Goal: Find specific page/section: Find specific page/section

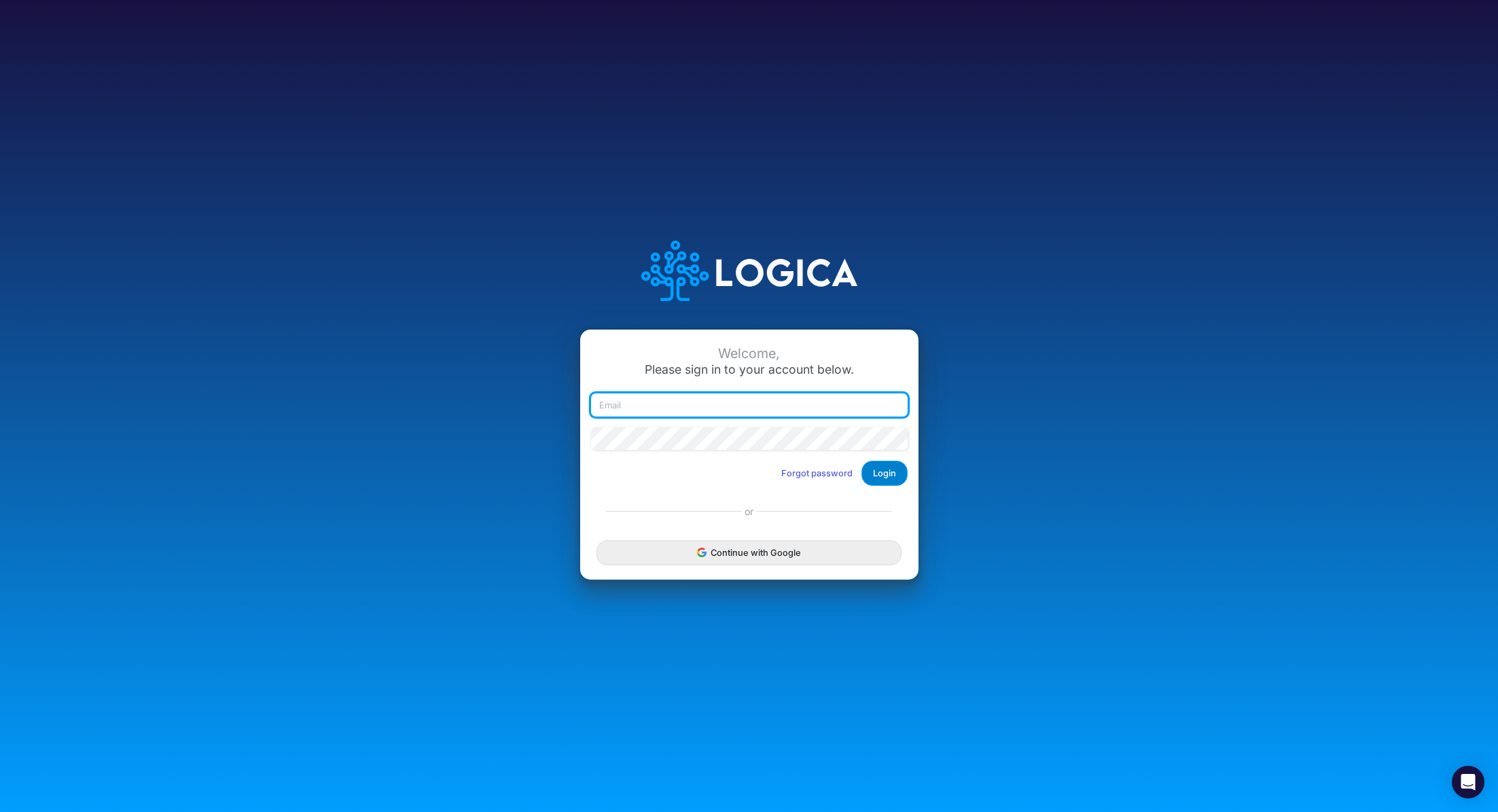
type input "renato.matsumoto@recargapay.com"
click at [887, 474] on button "Login" at bounding box center [885, 473] width 46 height 25
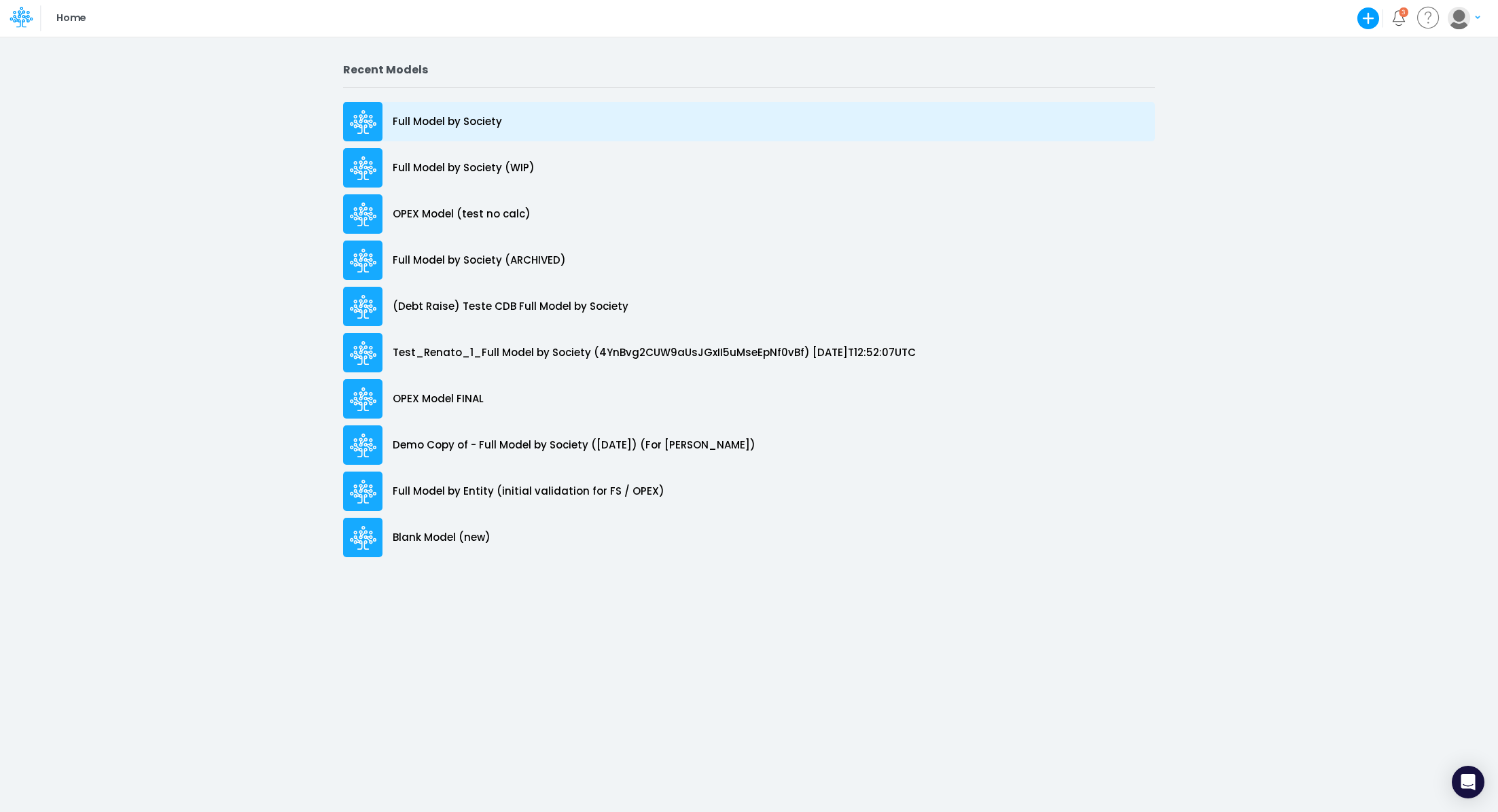
click at [475, 130] on div "Full Model by Society" at bounding box center [749, 122] width 812 height 39
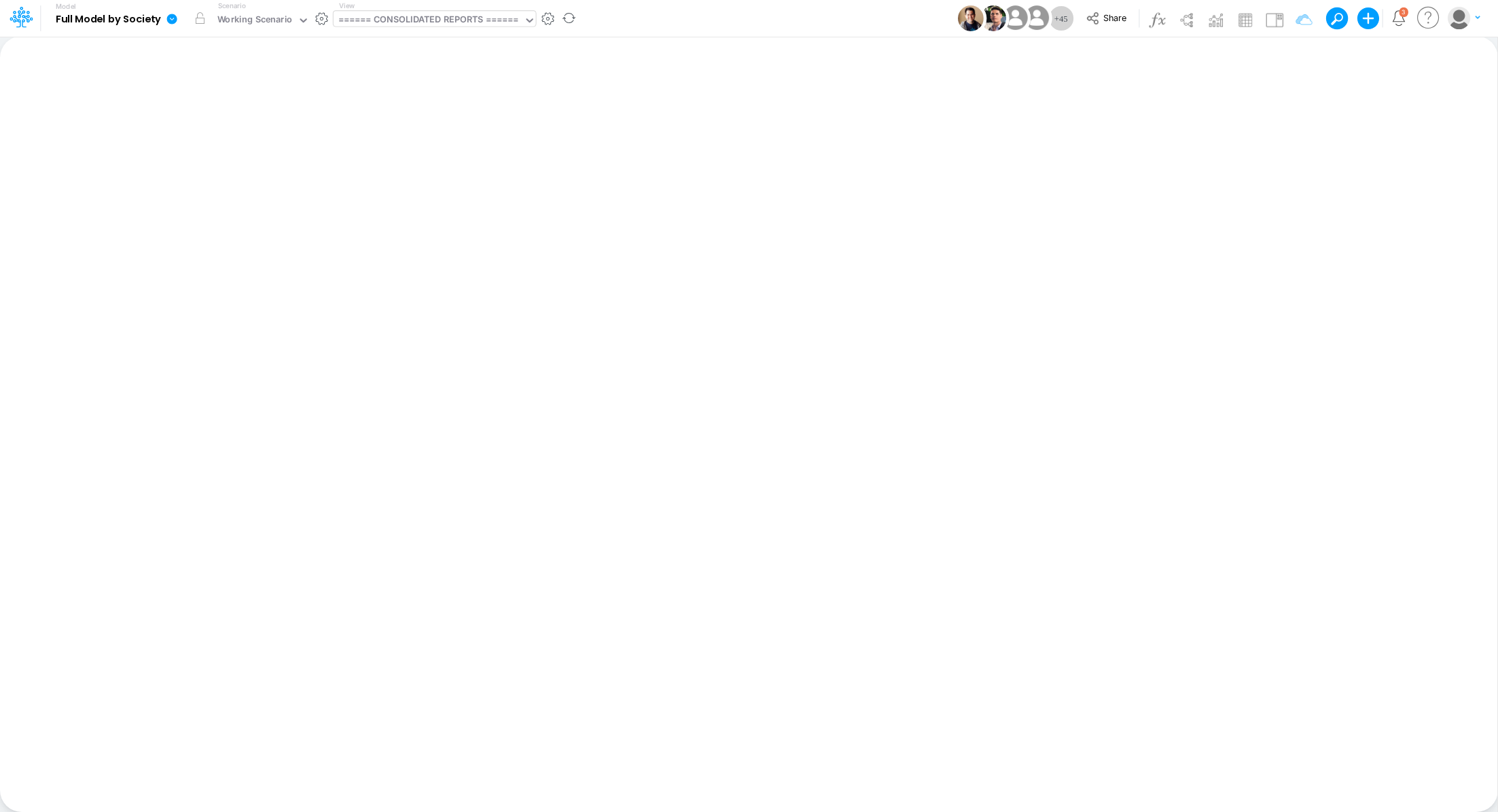
click at [396, 21] on div "====== CONSOLIDATED REPORTS ======" at bounding box center [429, 21] width 181 height 16
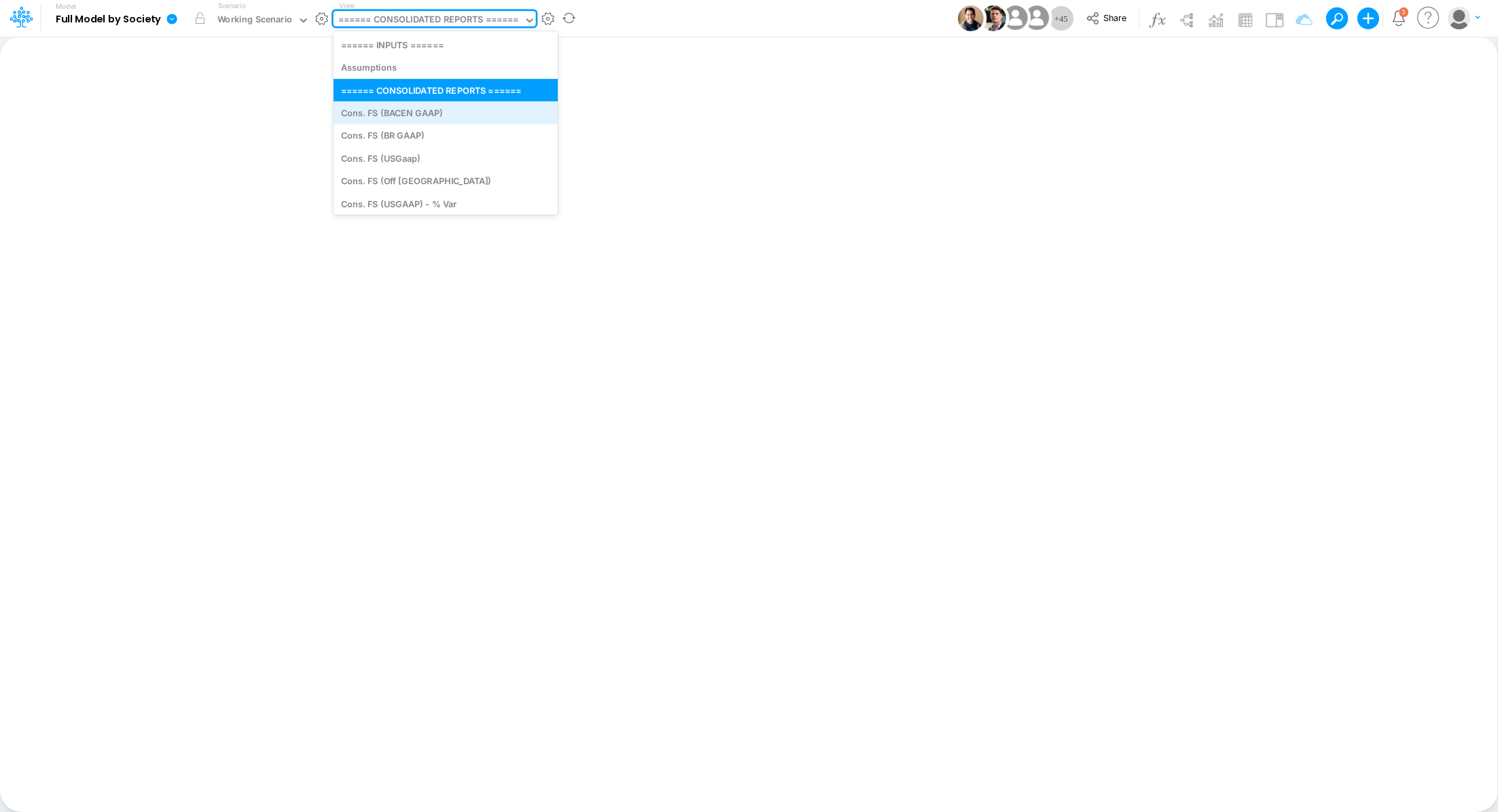
click at [425, 111] on div "Cons. FS (BACEN GAAP)" at bounding box center [445, 112] width 224 height 22
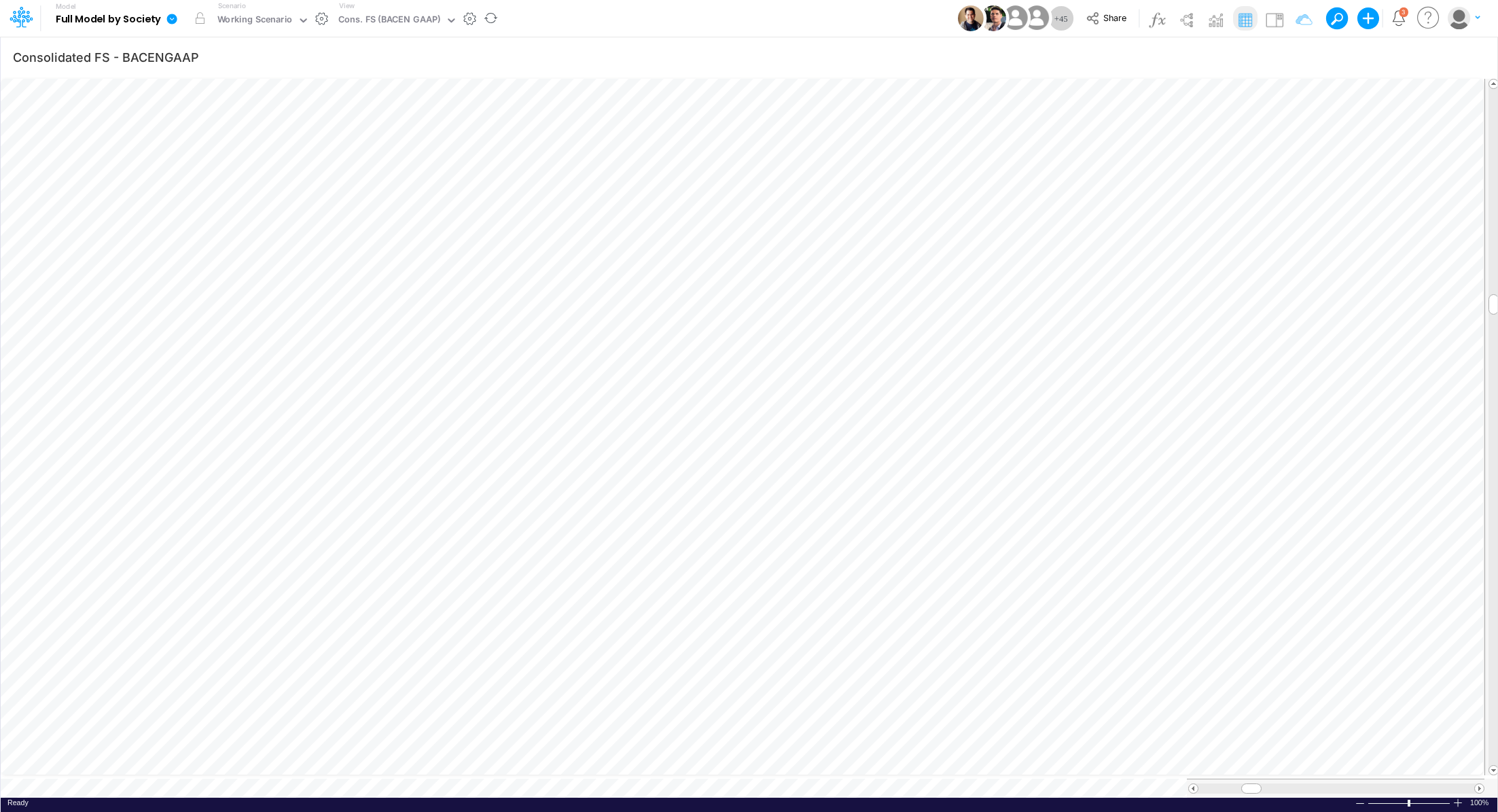
scroll to position [6, 2]
click at [393, 30] on div "Cons. FS (BACEN GAAP)" at bounding box center [389, 21] width 112 height 21
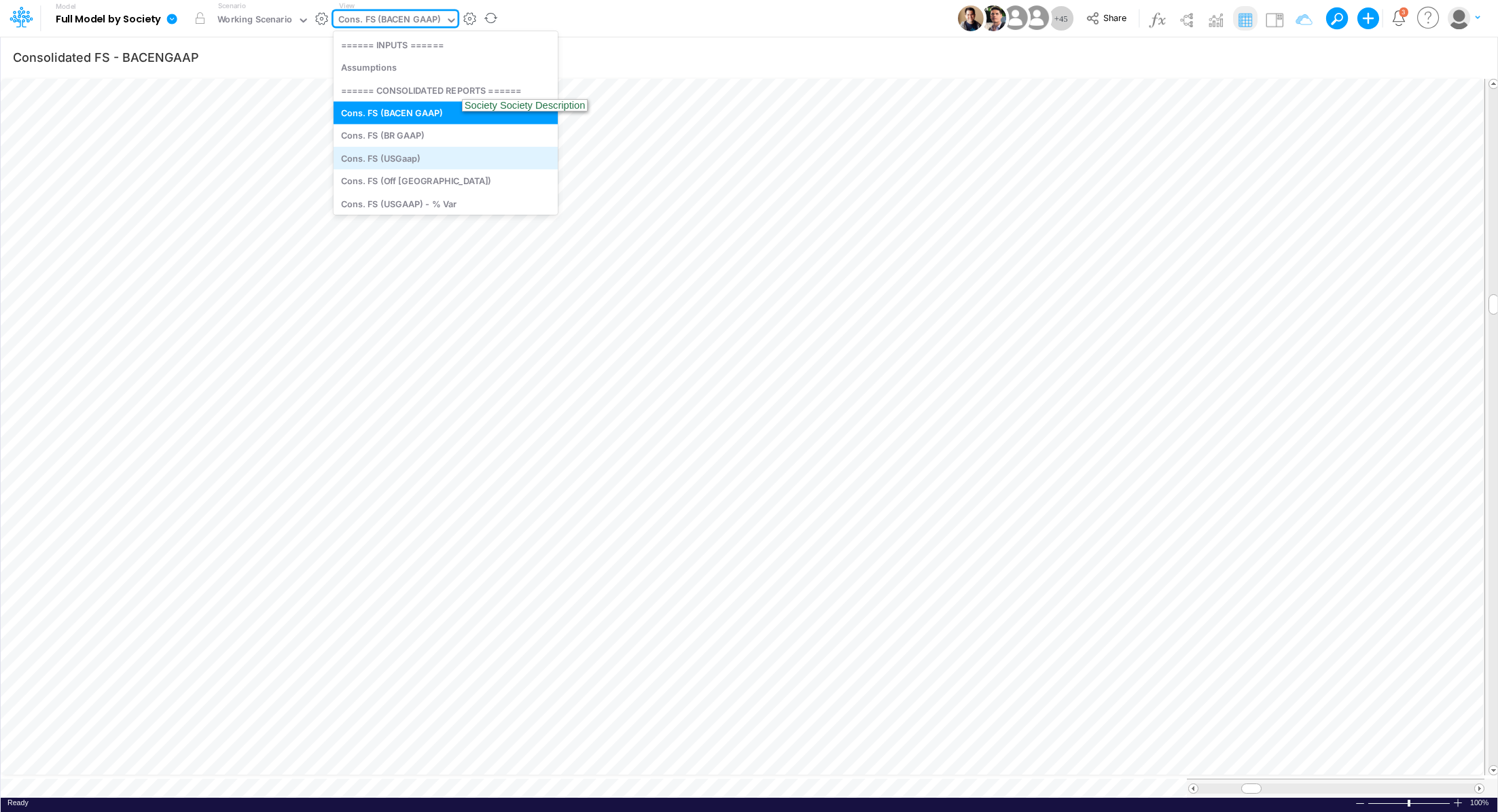
click at [439, 167] on div "Cons. FS (USGaap)" at bounding box center [445, 158] width 224 height 22
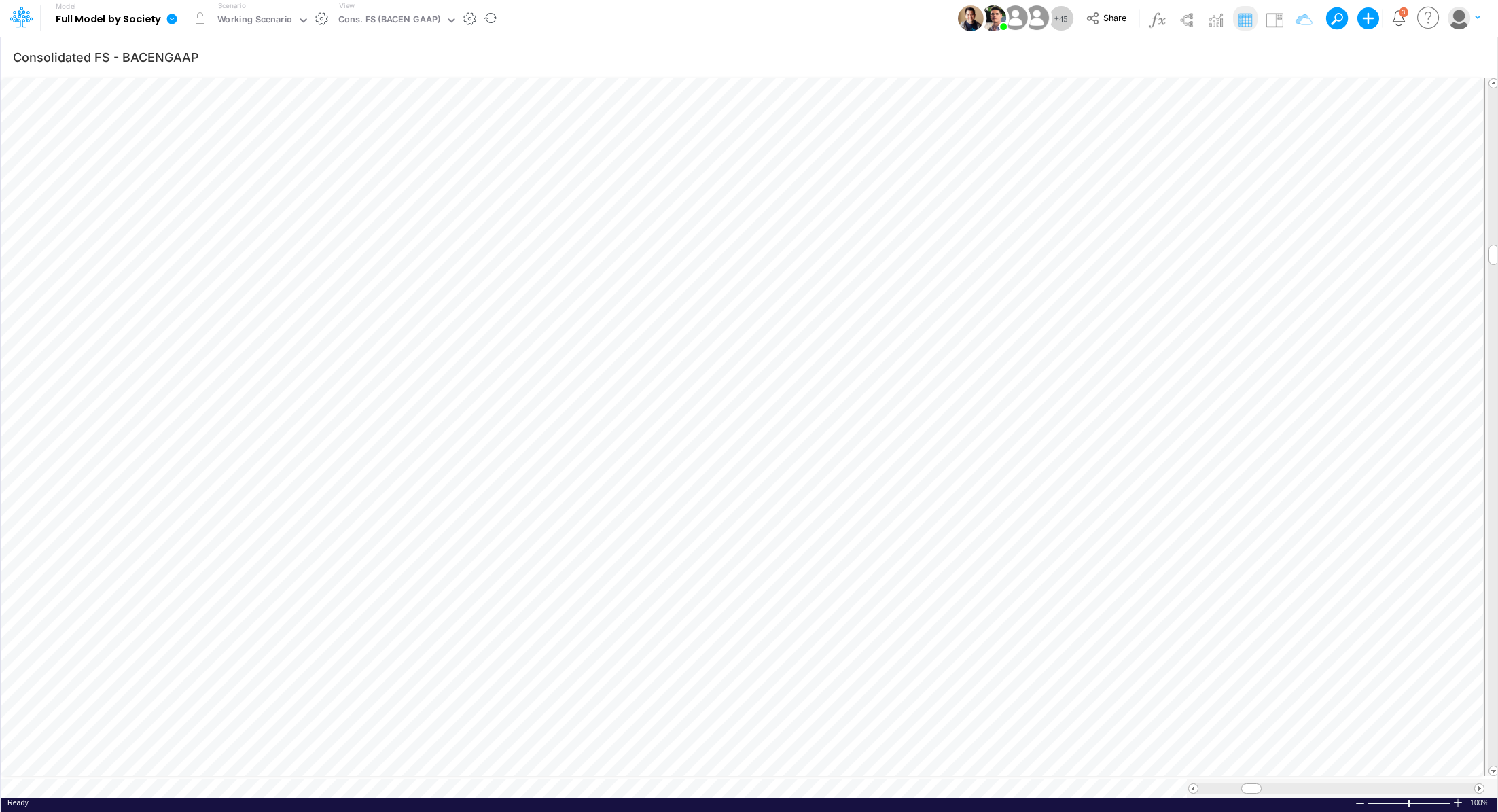
scroll to position [6, 2]
click at [1051, 425] on icon "button" at bounding box center [1055, 425] width 21 height 14
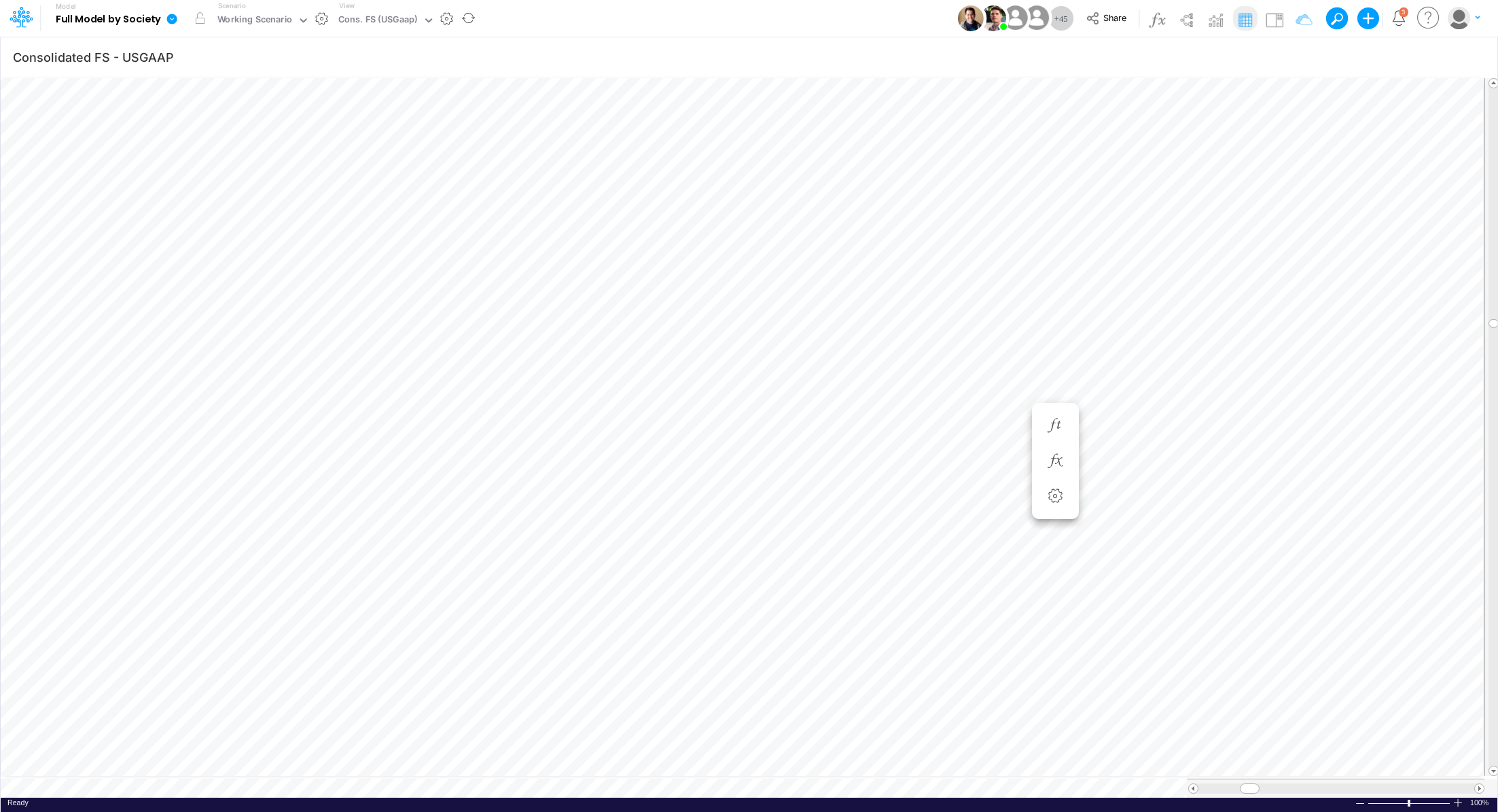
scroll to position [6, 2]
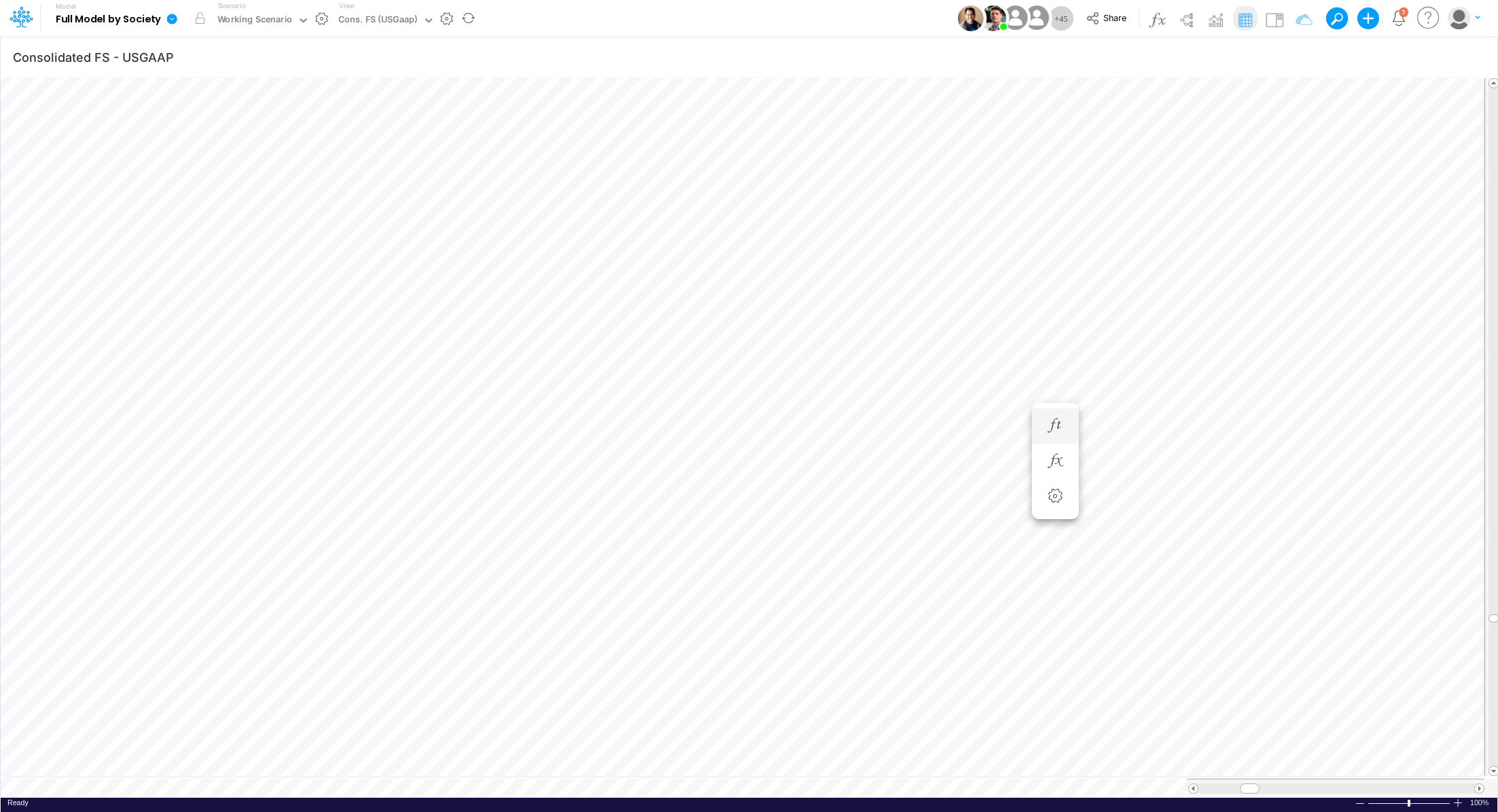
type input "Consolidated FS - BACENGAAP"
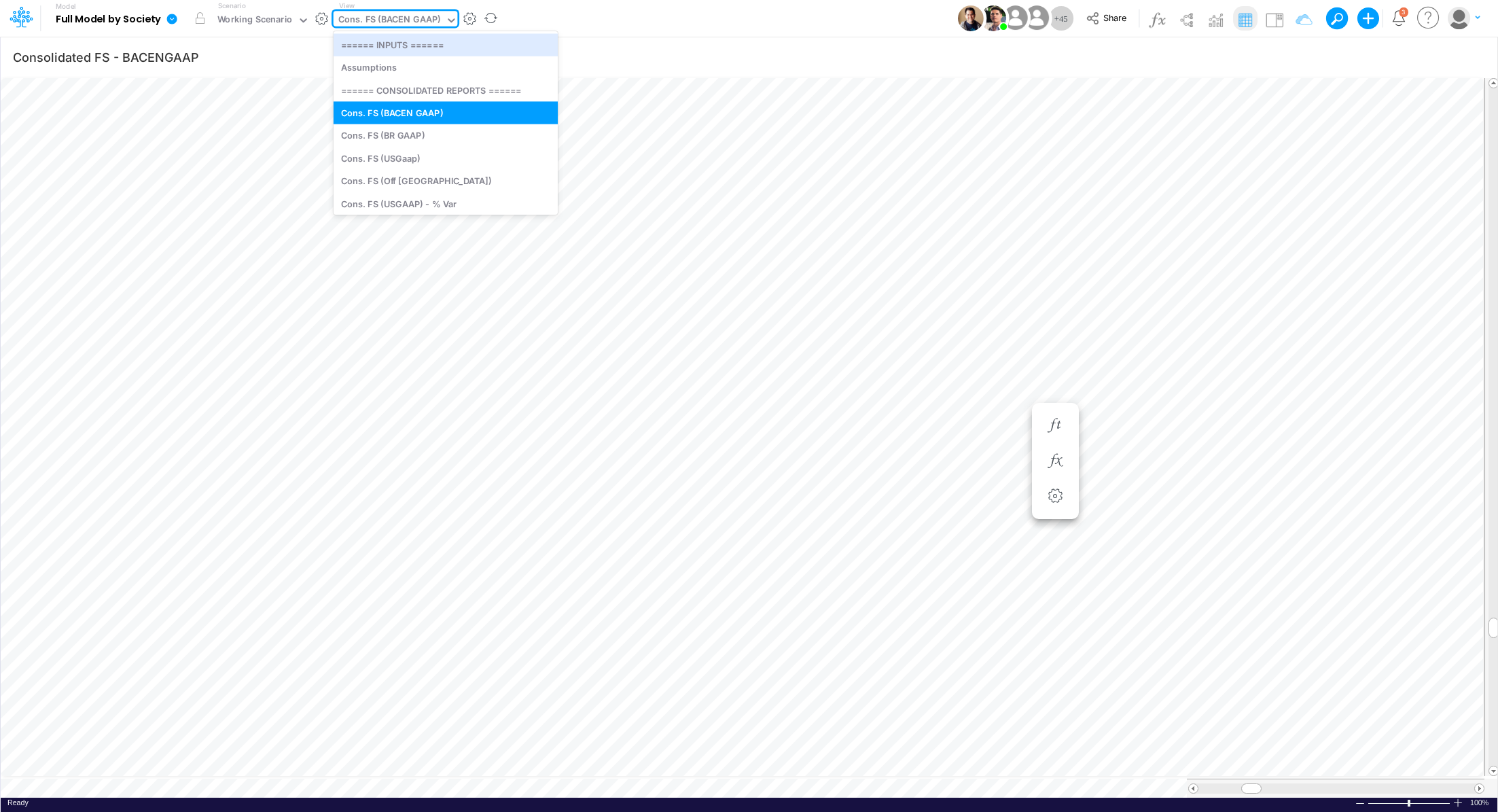
click at [393, 16] on div "Cons. FS (BACEN GAAP)" at bounding box center [389, 21] width 102 height 16
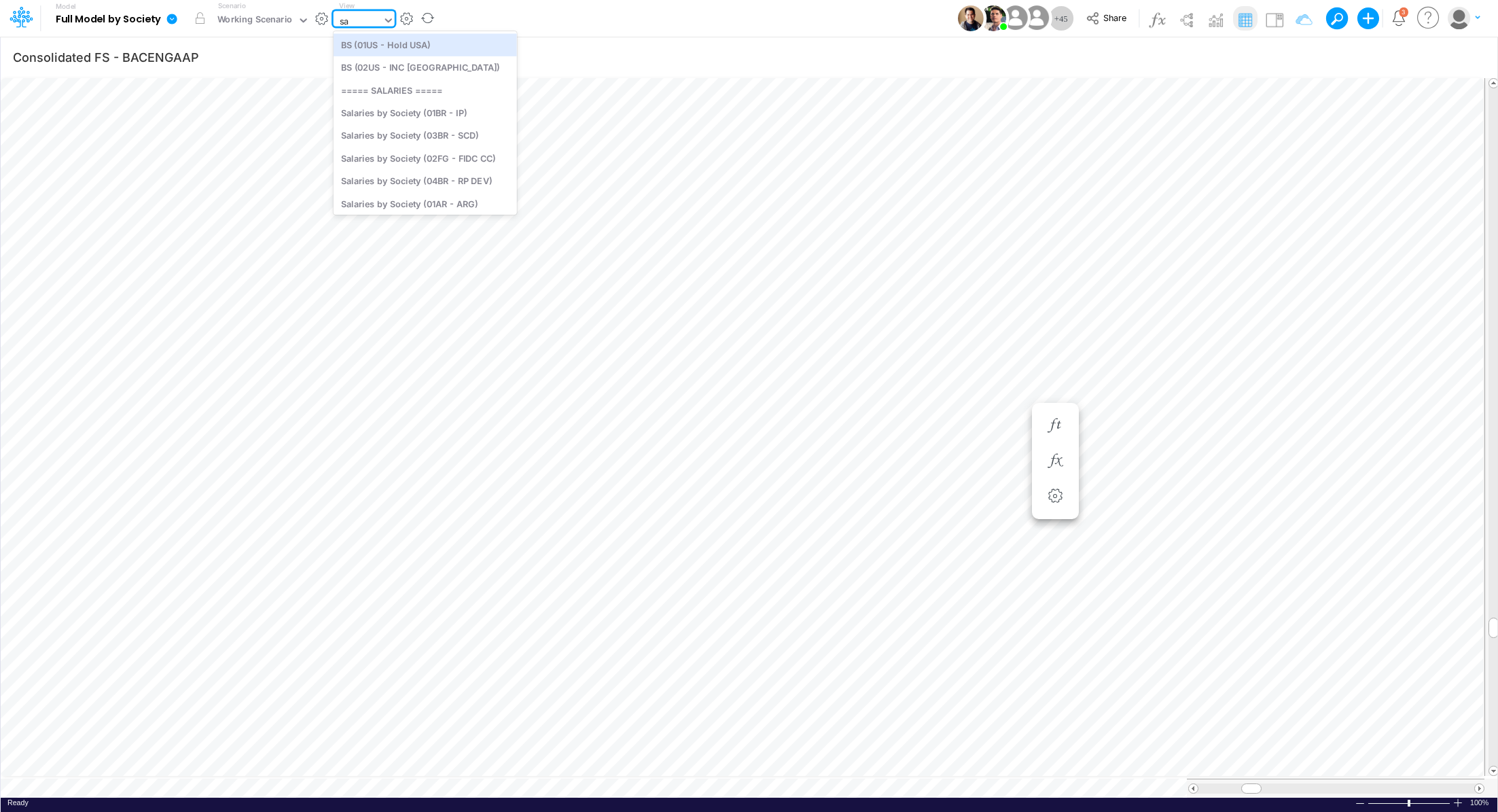
type input "[PERSON_NAME]"
click at [424, 174] on div "Salaries - All societies" at bounding box center [425, 179] width 183 height 22
type input "Salaries - All societies"
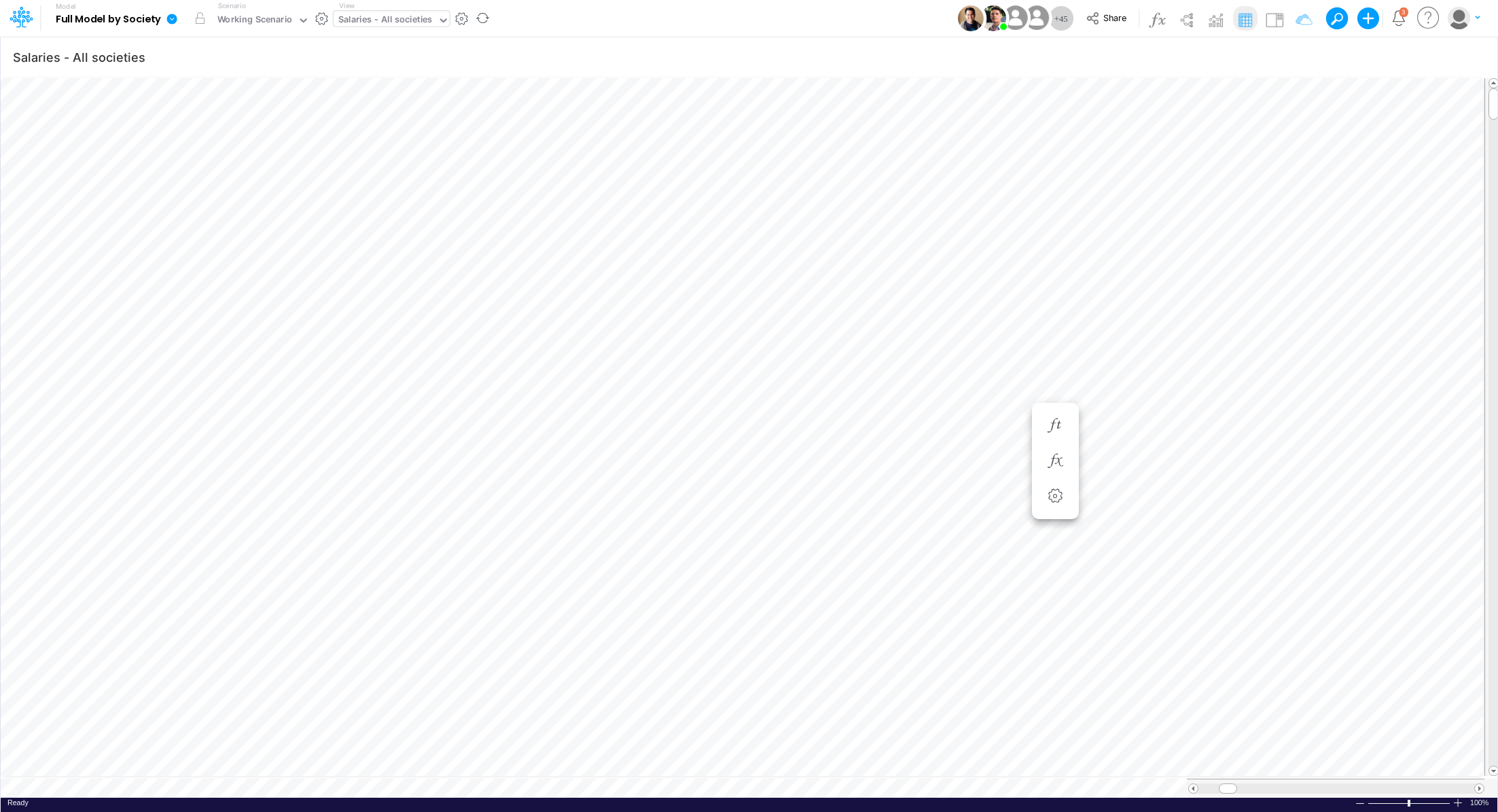
scroll to position [6, 2]
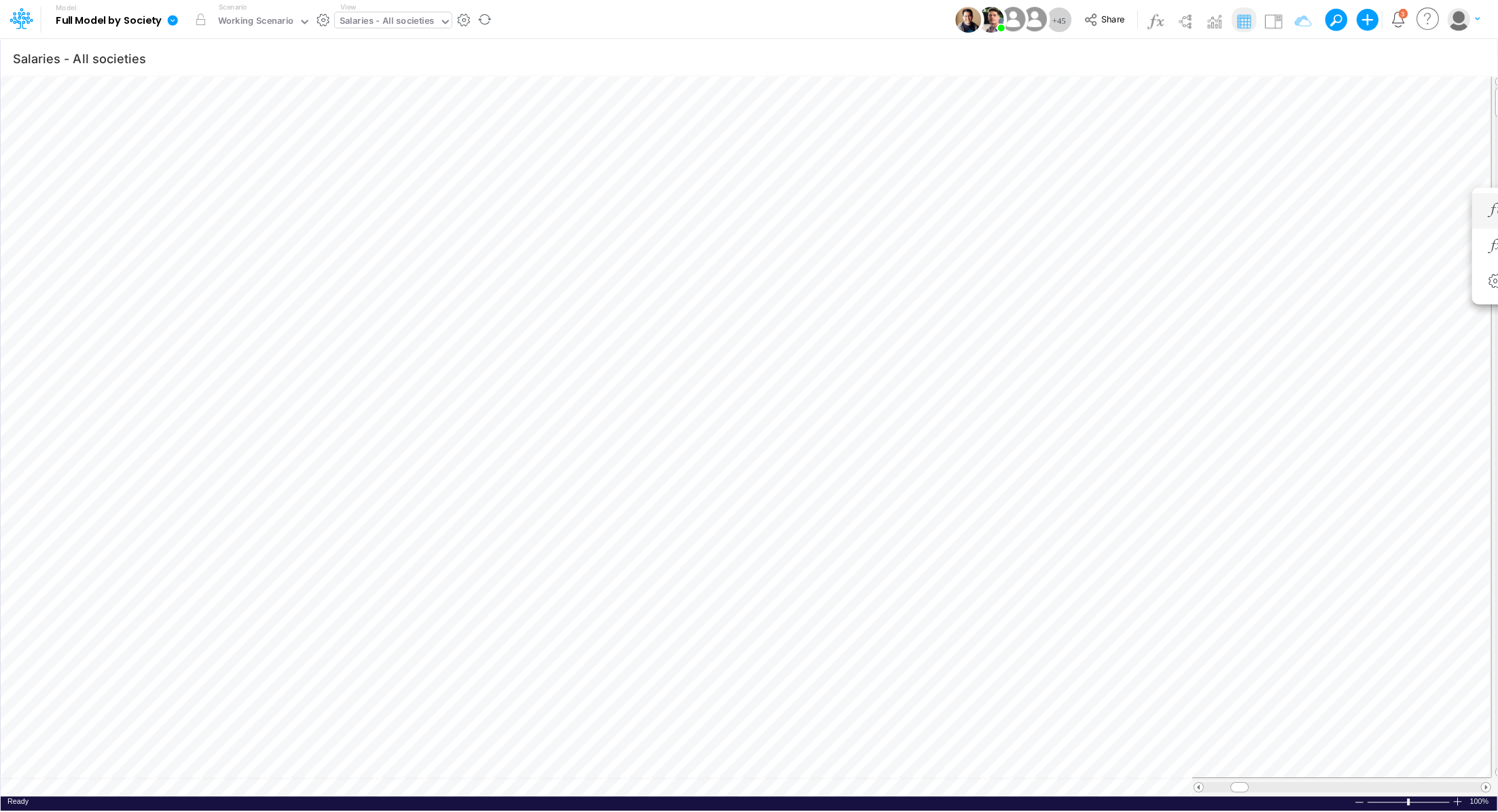
scroll to position [6, 2]
